Goal: Task Accomplishment & Management: Manage account settings

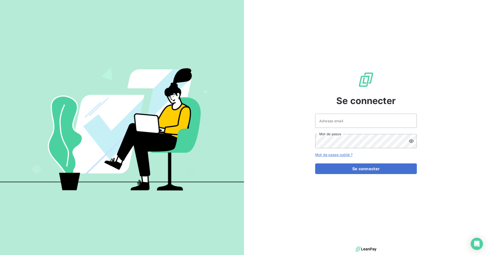
click at [410, 122] on keeper-lock "Open Keeper Popup" at bounding box center [410, 121] width 6 height 6
type input "[EMAIL_ADDRESS][DOMAIN_NAME]"
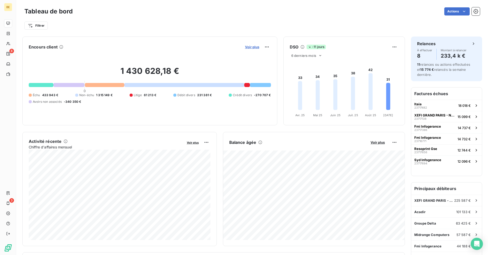
click at [253, 49] on span "Voir plus" at bounding box center [252, 47] width 14 height 4
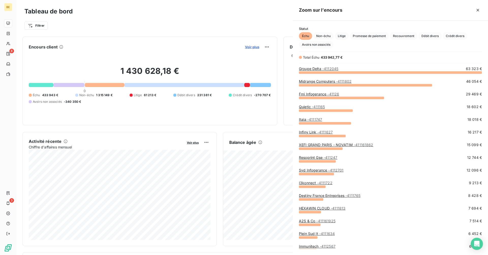
scroll to position [183, 195]
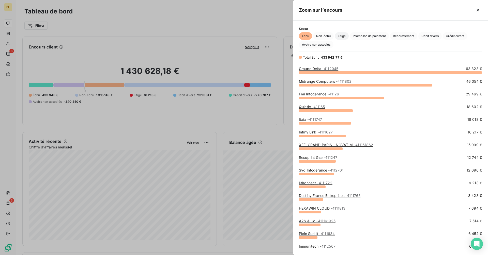
click at [343, 36] on span "Litige" at bounding box center [342, 36] width 14 height 8
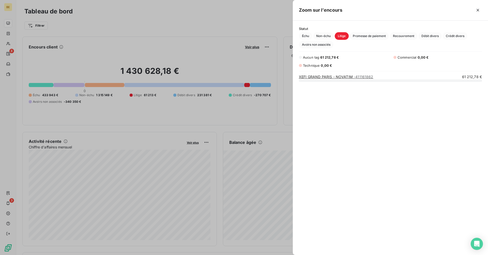
scroll to position [175, 195]
click at [478, 9] on icon "button" at bounding box center [477, 10] width 5 height 5
